Goal: Task Accomplishment & Management: Use online tool/utility

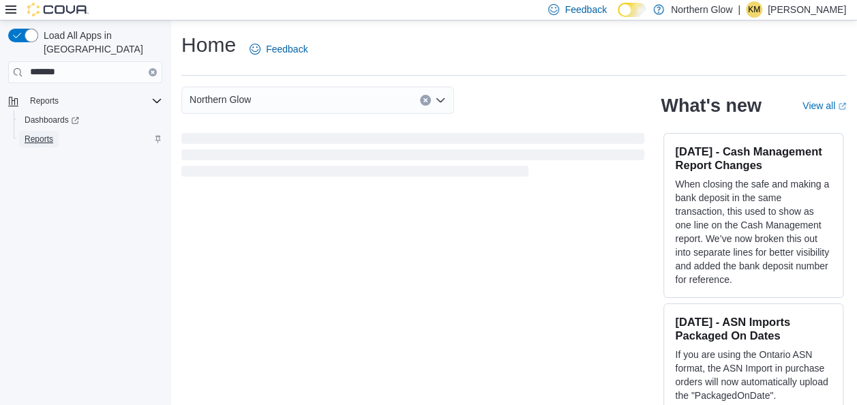
click at [52, 134] on span "Reports" at bounding box center [39, 139] width 29 height 11
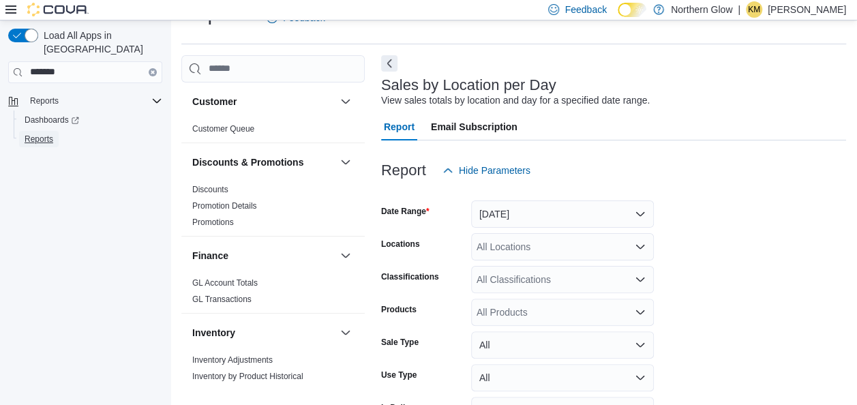
scroll to position [116, 0]
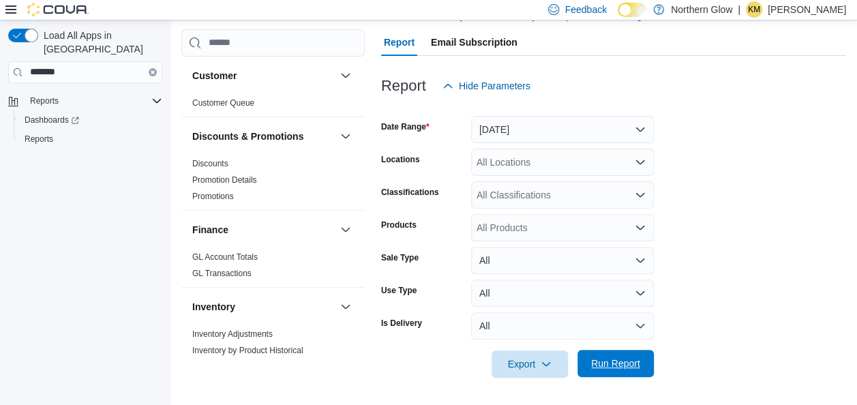
click at [623, 363] on span "Run Report" at bounding box center [615, 364] width 49 height 14
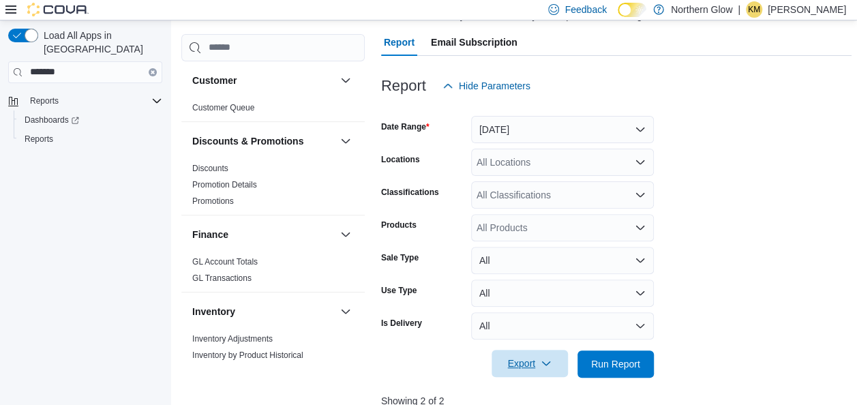
click at [528, 357] on span "Export" at bounding box center [530, 363] width 60 height 27
click at [525, 305] on span "Export to Csv" at bounding box center [531, 309] width 61 height 11
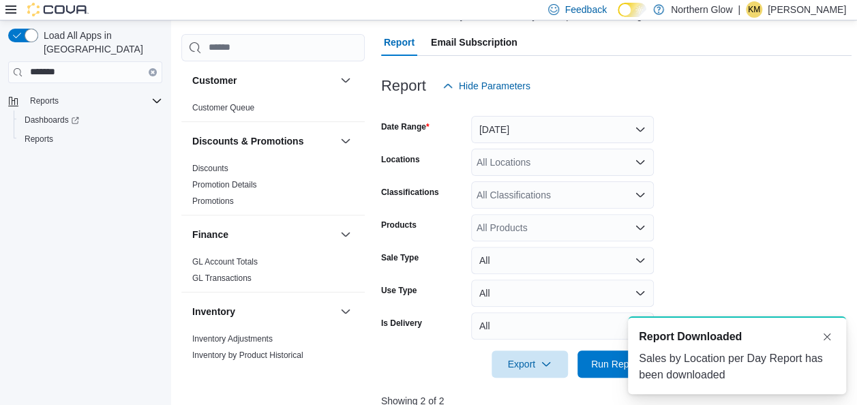
click at [852, 131] on form "Date Range Yesterday Locations All Locations Classifications All Classification…" at bounding box center [616, 239] width 470 height 278
click at [827, 9] on p "[PERSON_NAME]" at bounding box center [807, 9] width 78 height 16
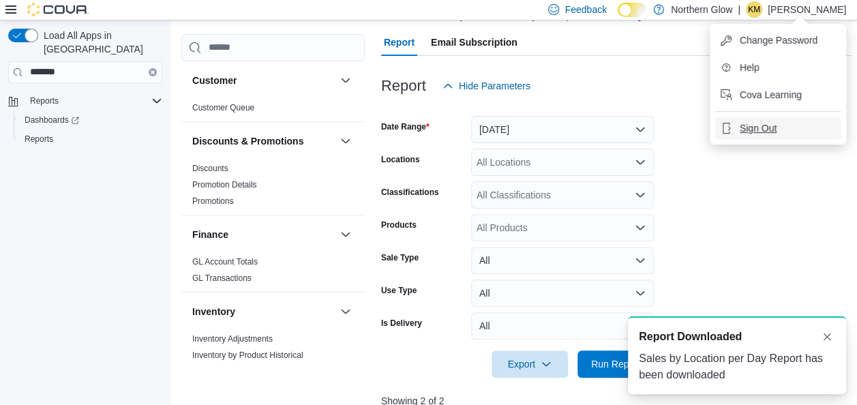
click at [766, 133] on span "Sign Out" at bounding box center [758, 128] width 37 height 14
